Goal: Find specific page/section: Find specific page/section

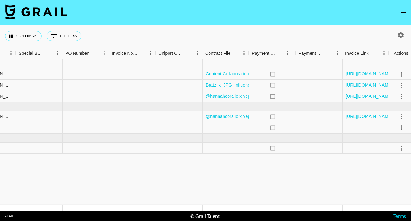
scroll to position [0, 673]
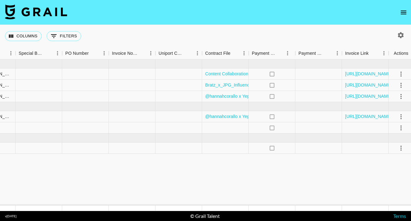
click at [402, 13] on icon "open drawer" at bounding box center [403, 12] width 7 height 7
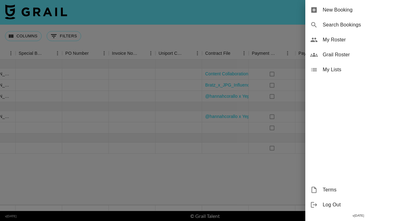
click at [342, 54] on span "Grail Roster" at bounding box center [364, 54] width 83 height 7
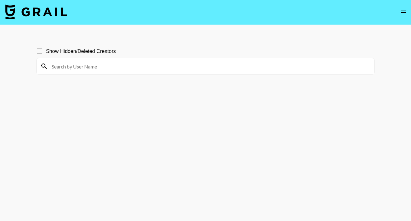
click at [255, 34] on main "Show Hidden/Deleted Creators" at bounding box center [205, 125] width 411 height 201
click at [403, 11] on icon "open drawer" at bounding box center [403, 12] width 7 height 7
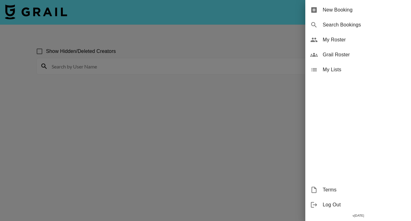
click at [355, 26] on span "Search Bookings" at bounding box center [364, 24] width 83 height 7
select select "id"
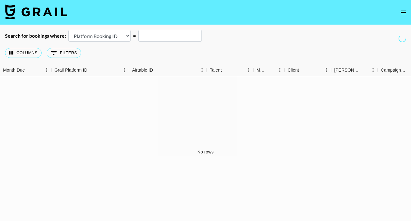
click at [402, 10] on icon "open drawer" at bounding box center [403, 12] width 7 height 7
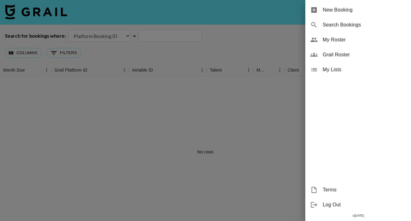
click at [226, 31] on div at bounding box center [205, 110] width 411 height 221
